Goal: Task Accomplishment & Management: Complete application form

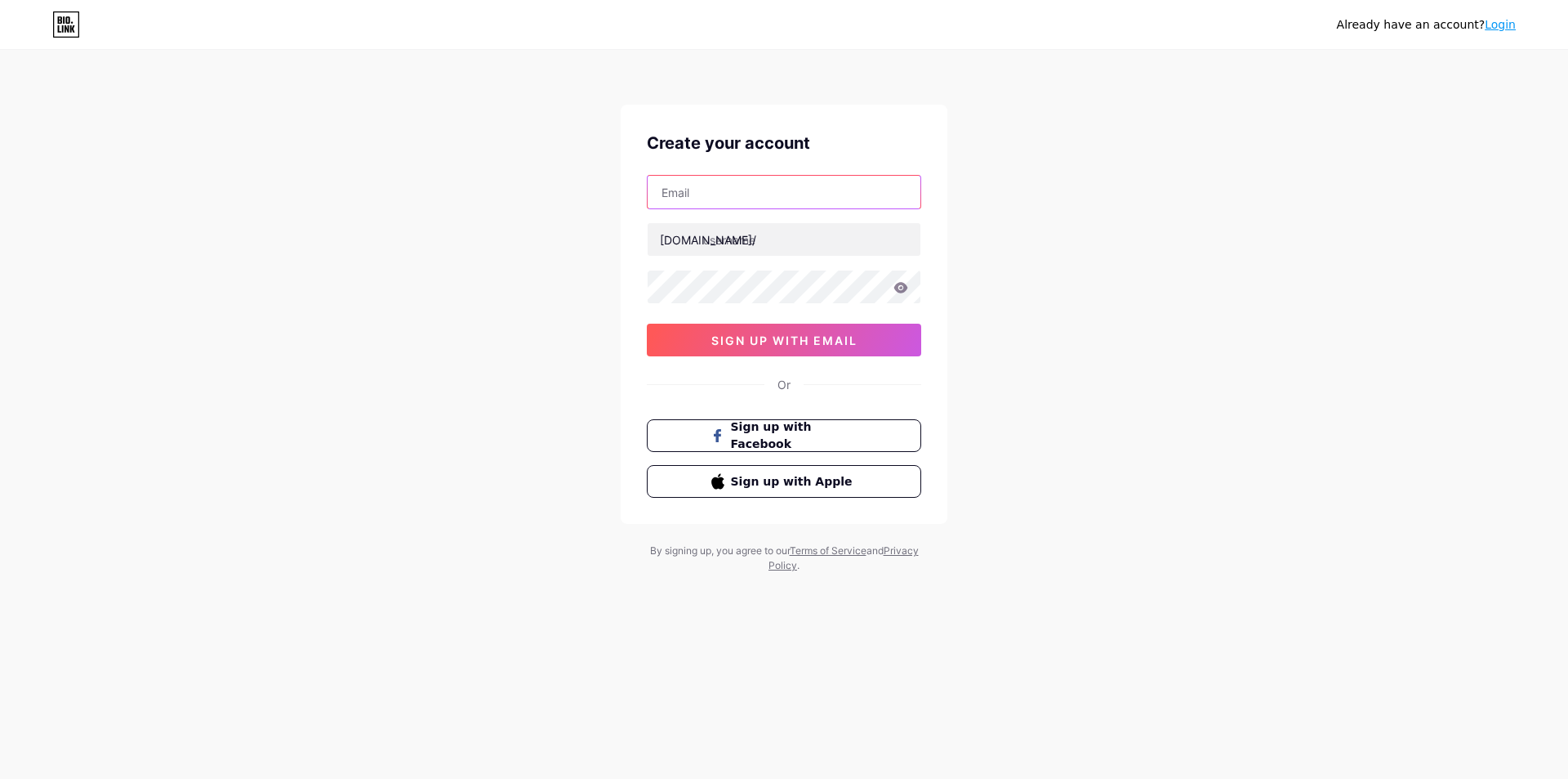
click at [762, 202] on input "text" at bounding box center [784, 192] width 273 height 33
paste input "[EMAIL_ADDRESS][DOMAIN_NAME]"
type input "[EMAIL_ADDRESS][DOMAIN_NAME]"
click at [768, 244] on input "text" at bounding box center [784, 239] width 273 height 33
type input "l"
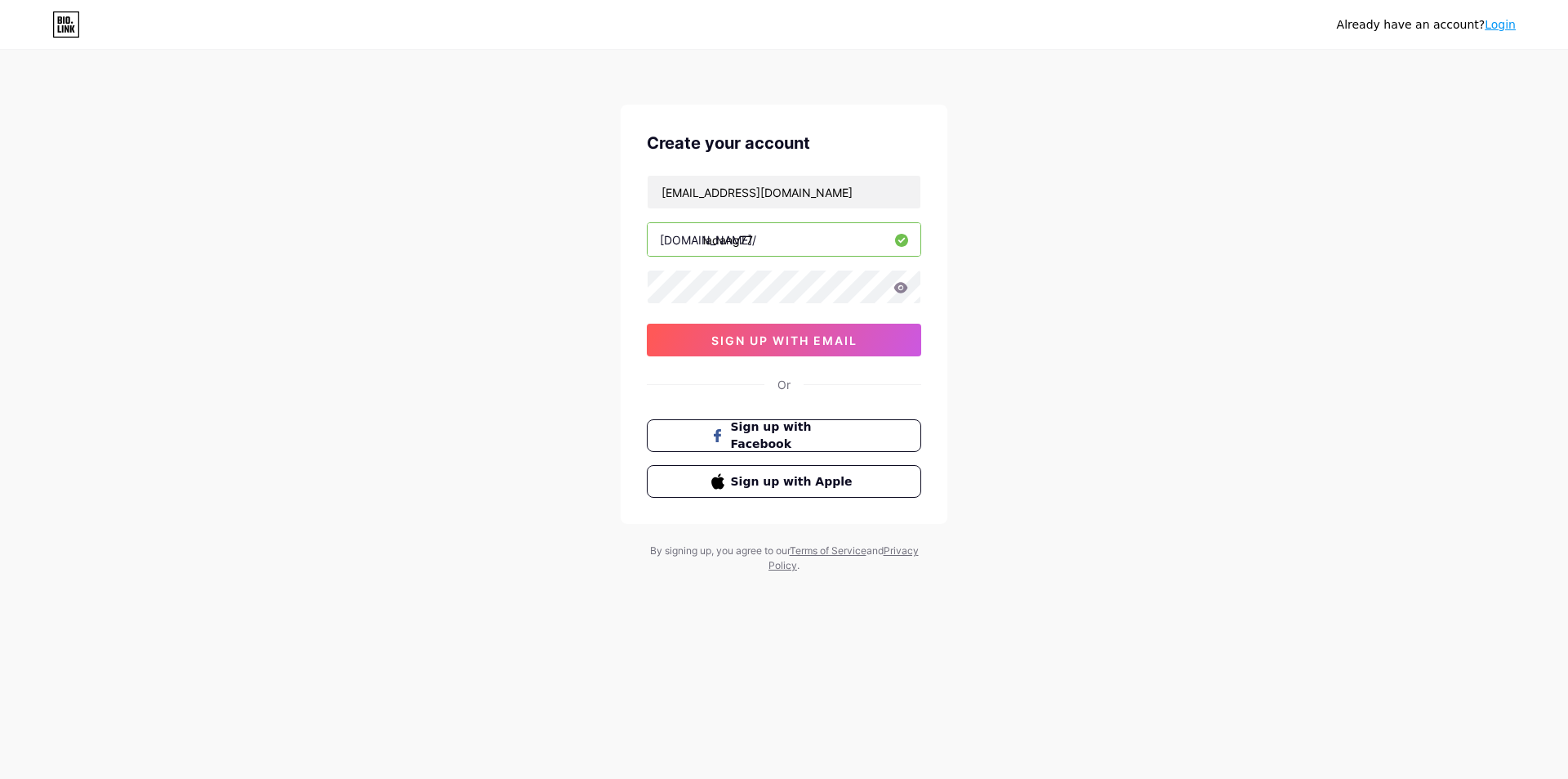
type input "ladang77"
click at [1220, 587] on div "Already have an account? Login Create your account [EMAIL_ADDRESS][DOMAIN_NAME]…" at bounding box center [784, 312] width 1568 height 625
click at [701, 305] on div "[EMAIL_ADDRESS][DOMAIN_NAME] [DOMAIN_NAME]/ ladang77 0cAFcWeA4aLA07VOYCbdYHPUU5…" at bounding box center [784, 265] width 274 height 182
click at [901, 288] on icon at bounding box center [901, 287] width 14 height 11
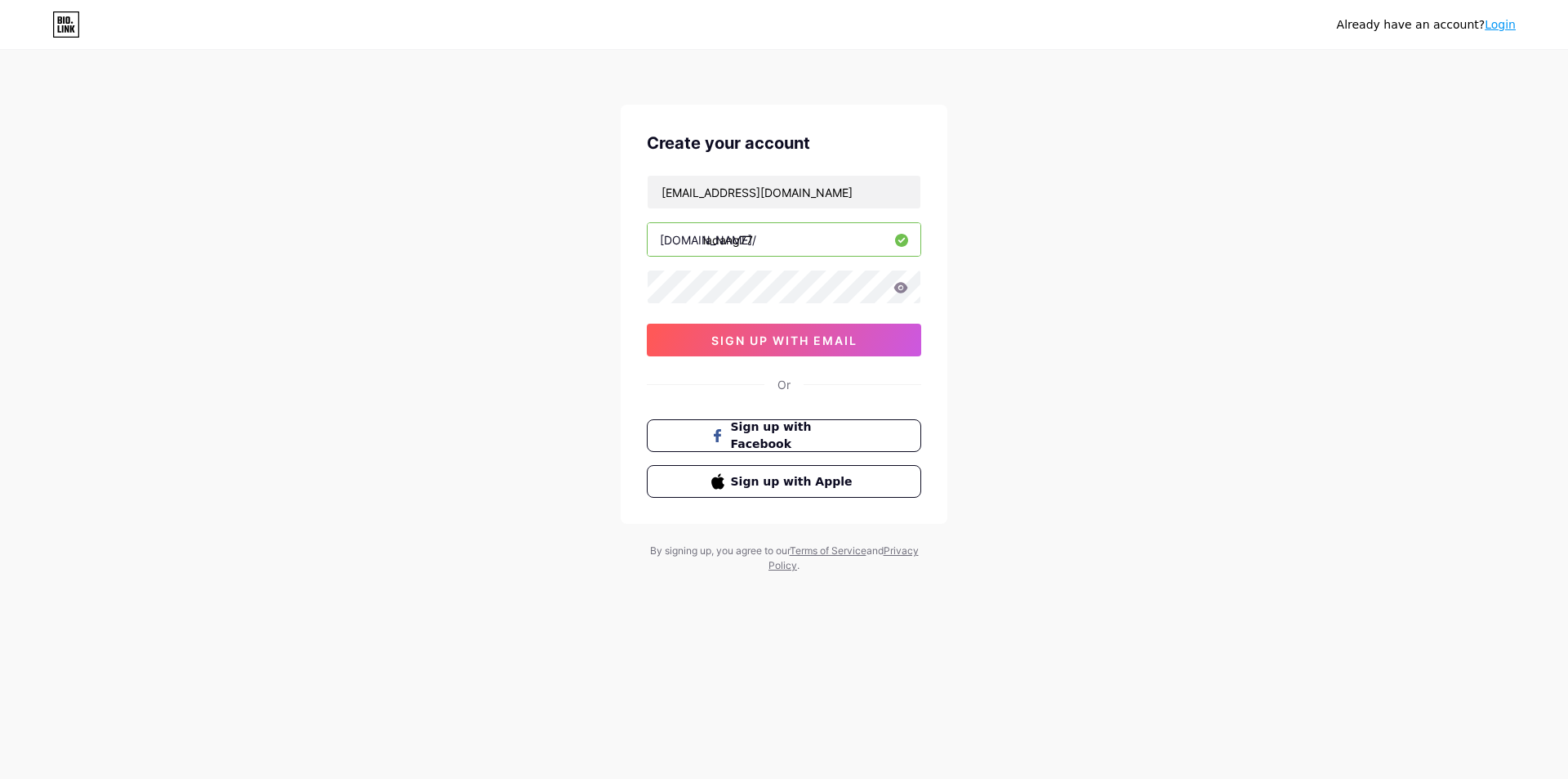
click at [904, 291] on icon at bounding box center [901, 287] width 14 height 11
click at [805, 304] on div "[EMAIL_ADDRESS][DOMAIN_NAME] [DOMAIN_NAME]/ ladang77 0cAFcWeA4aLA07VOYCbdYHPUU5…" at bounding box center [784, 265] width 274 height 182
click at [898, 289] on icon at bounding box center [901, 288] width 15 height 12
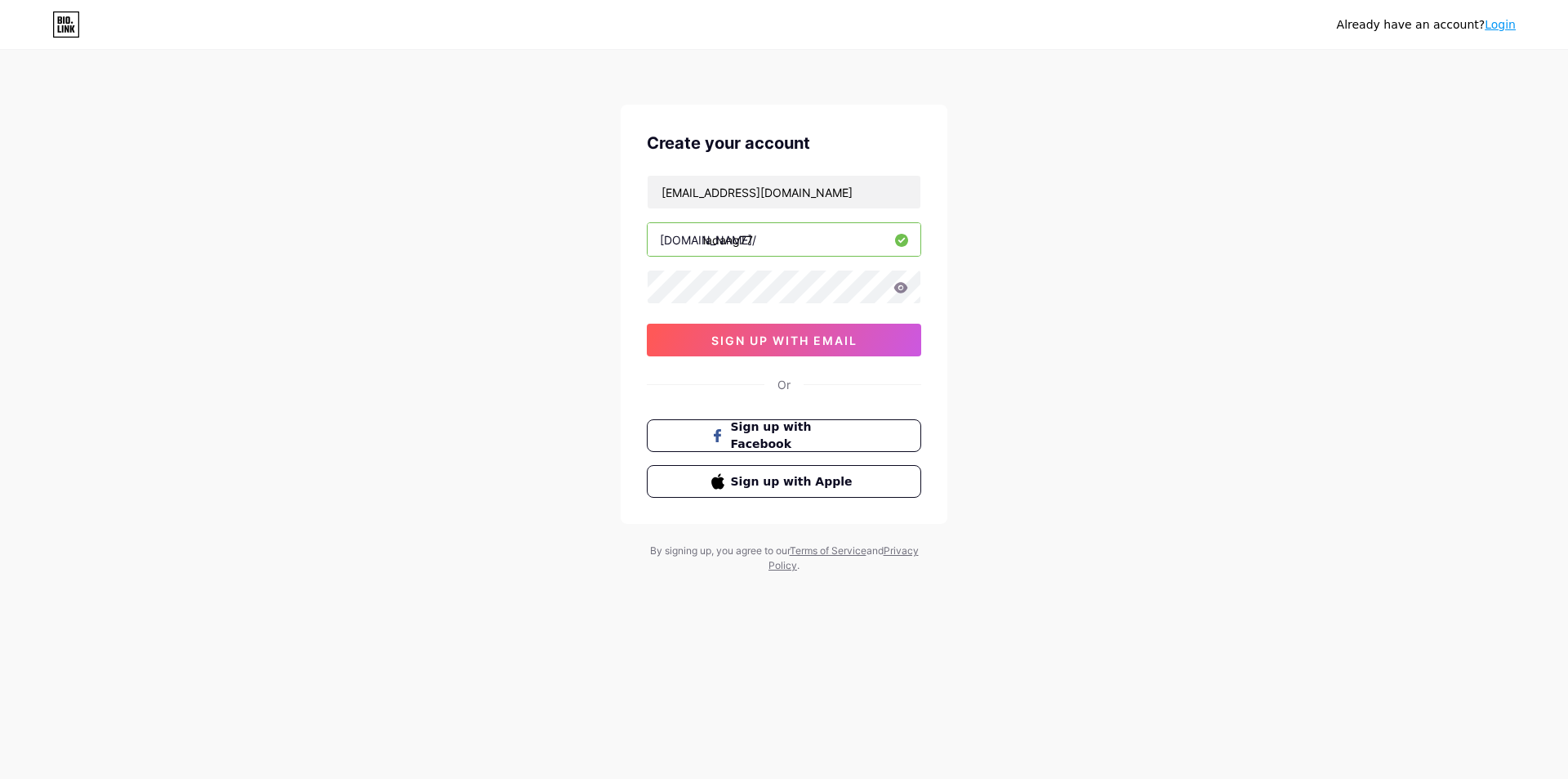
click at [903, 284] on icon at bounding box center [901, 287] width 14 height 11
click at [902, 284] on icon at bounding box center [901, 287] width 14 height 11
click at [899, 293] on icon at bounding box center [901, 287] width 14 height 11
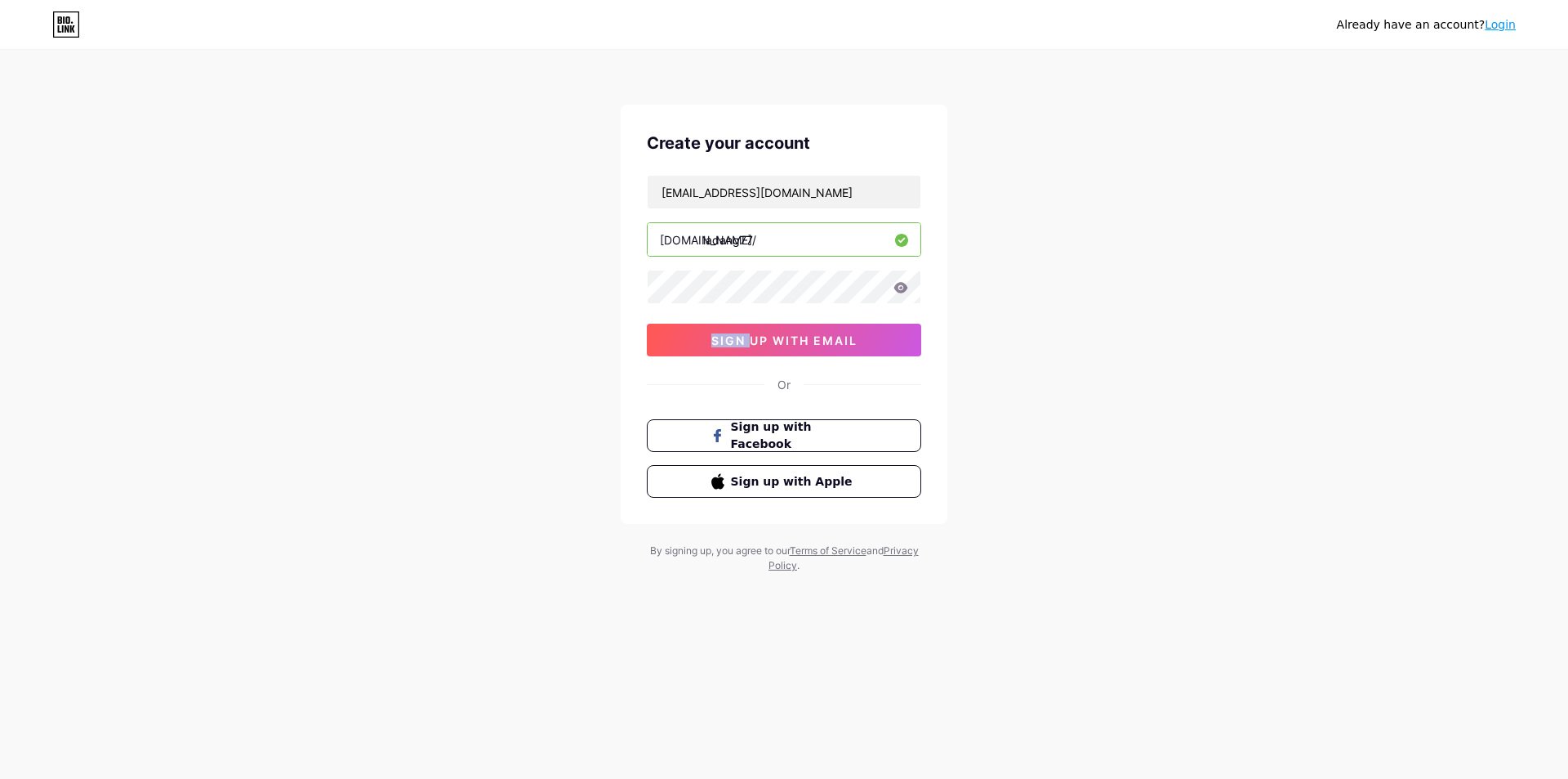
click at [899, 293] on icon at bounding box center [901, 287] width 14 height 11
click at [974, 293] on div "Already have an account? Login Create your account [EMAIL_ADDRESS][DOMAIN_NAME]…" at bounding box center [784, 312] width 1568 height 625
click at [793, 341] on span "sign up with email" at bounding box center [784, 341] width 146 height 14
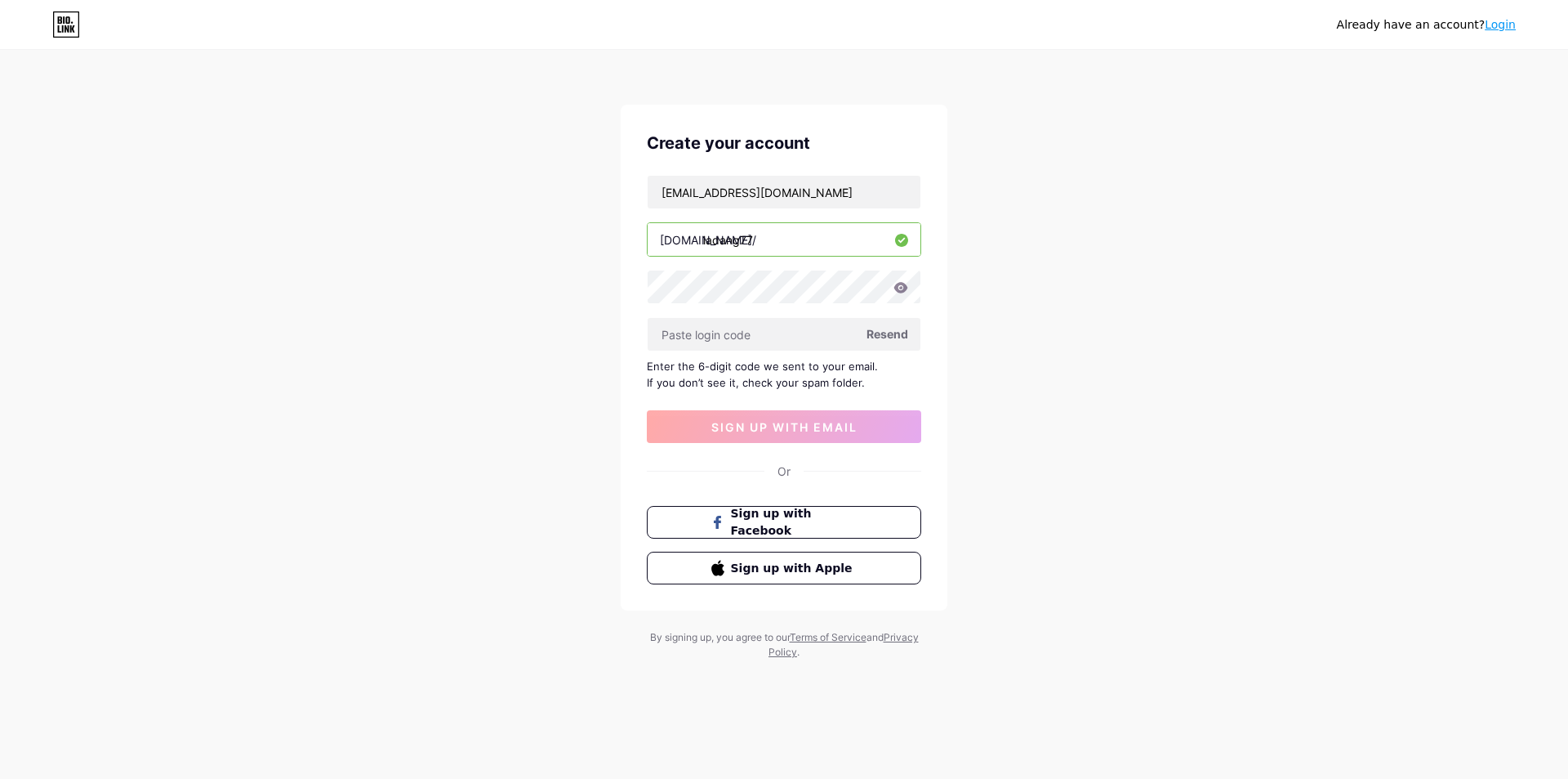
click at [896, 339] on span "Resend" at bounding box center [887, 334] width 42 height 18
click at [901, 286] on icon at bounding box center [901, 288] width 15 height 12
click at [705, 343] on input "text" at bounding box center [784, 334] width 273 height 33
click at [819, 389] on div "Enter the 6-digit code we sent to your email. If you don’t see it, check your s…" at bounding box center [784, 374] width 274 height 33
click at [821, 382] on div "Enter the 6-digit code we sent to your email. If you don’t see it, check your s…" at bounding box center [784, 374] width 274 height 33
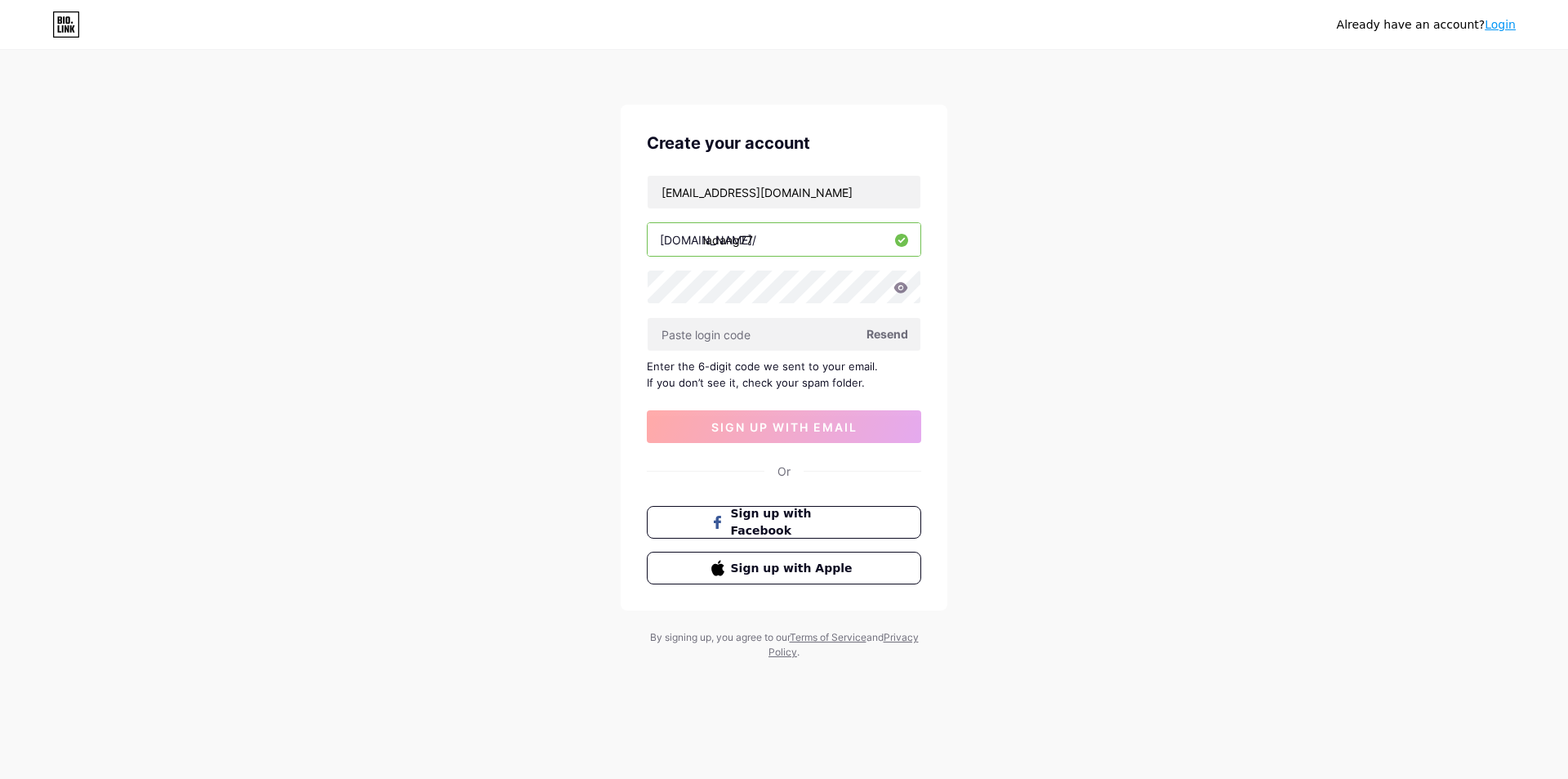
click at [887, 336] on span "Resend" at bounding box center [887, 334] width 42 height 18
